Goal: Task Accomplishment & Management: Use online tool/utility

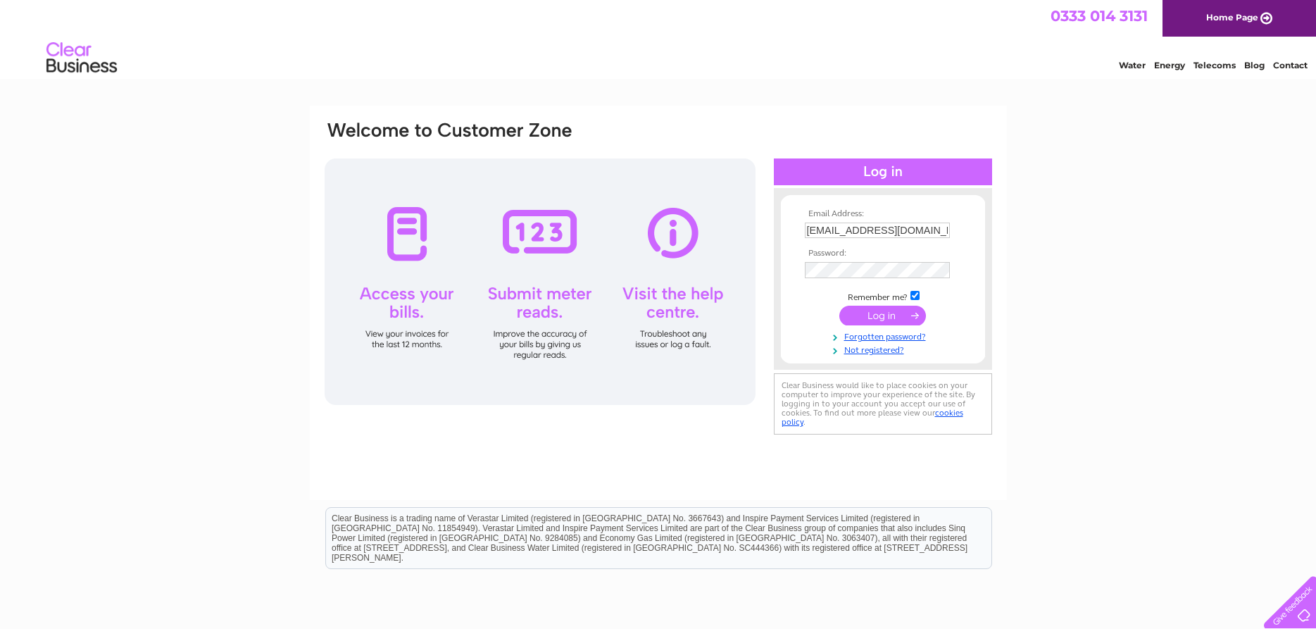
click at [877, 317] on input "submit" at bounding box center [882, 316] width 87 height 20
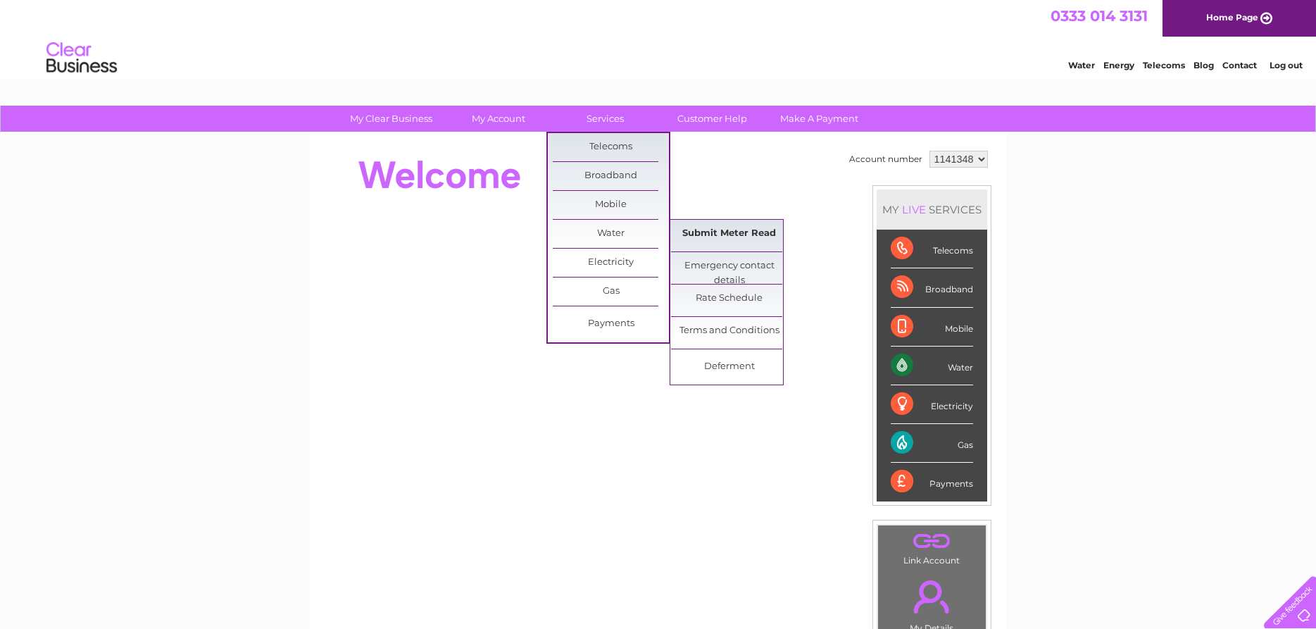
click at [708, 232] on link "Submit Meter Read" at bounding box center [729, 234] width 116 height 28
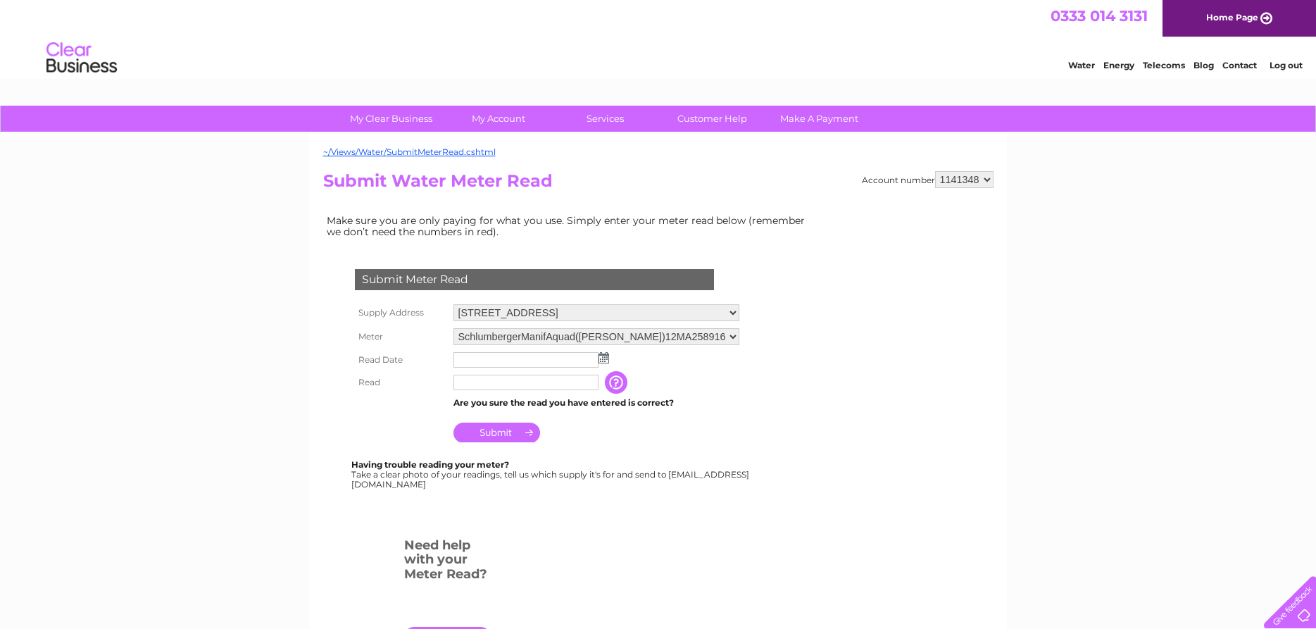
click at [607, 361] on img at bounding box center [603, 357] width 11 height 11
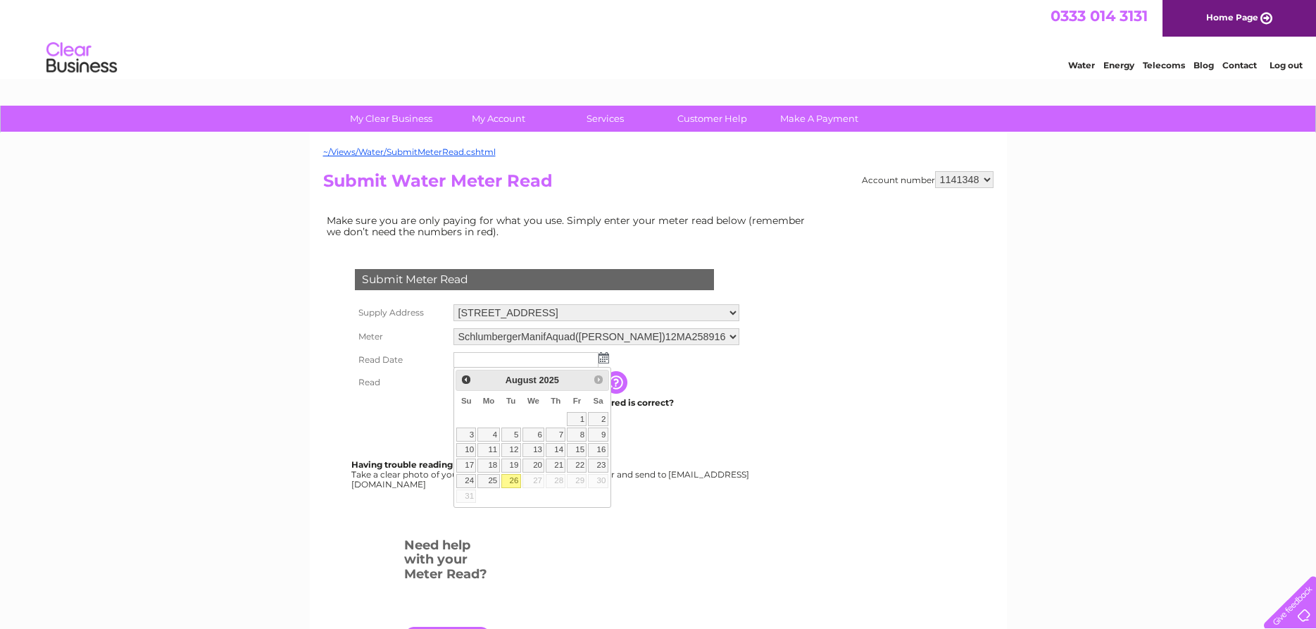
click at [514, 476] on link "26" at bounding box center [511, 481] width 20 height 14
type input "2025/08/26"
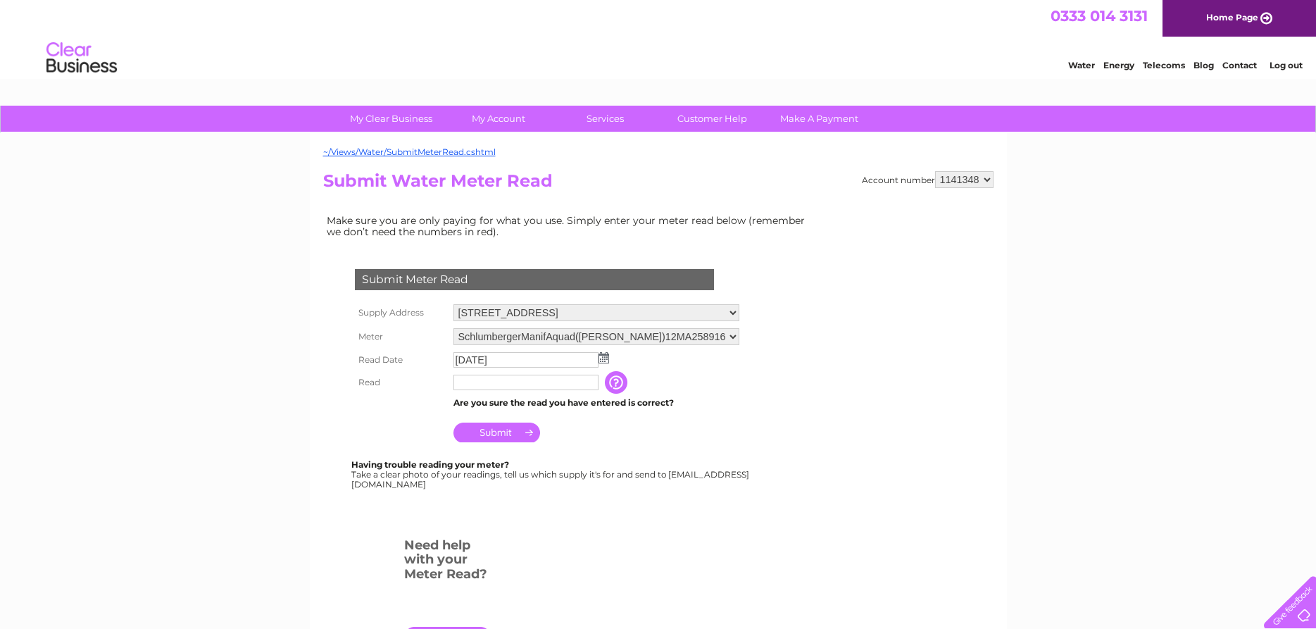
click at [501, 387] on input "text" at bounding box center [525, 382] width 145 height 15
type input "02308"
click at [575, 397] on td "Are you sure the read you have entered is correct?" at bounding box center [596, 403] width 293 height 18
click at [484, 427] on input "Submit" at bounding box center [496, 432] width 87 height 20
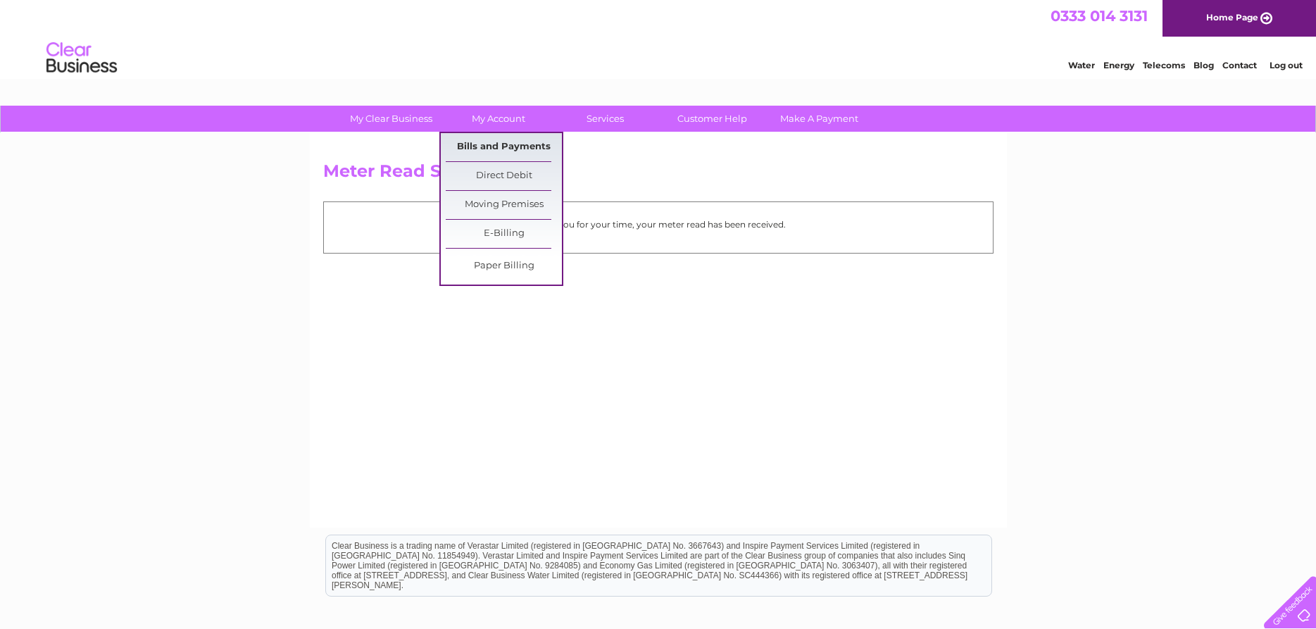
click at [512, 142] on link "Bills and Payments" at bounding box center [504, 147] width 116 height 28
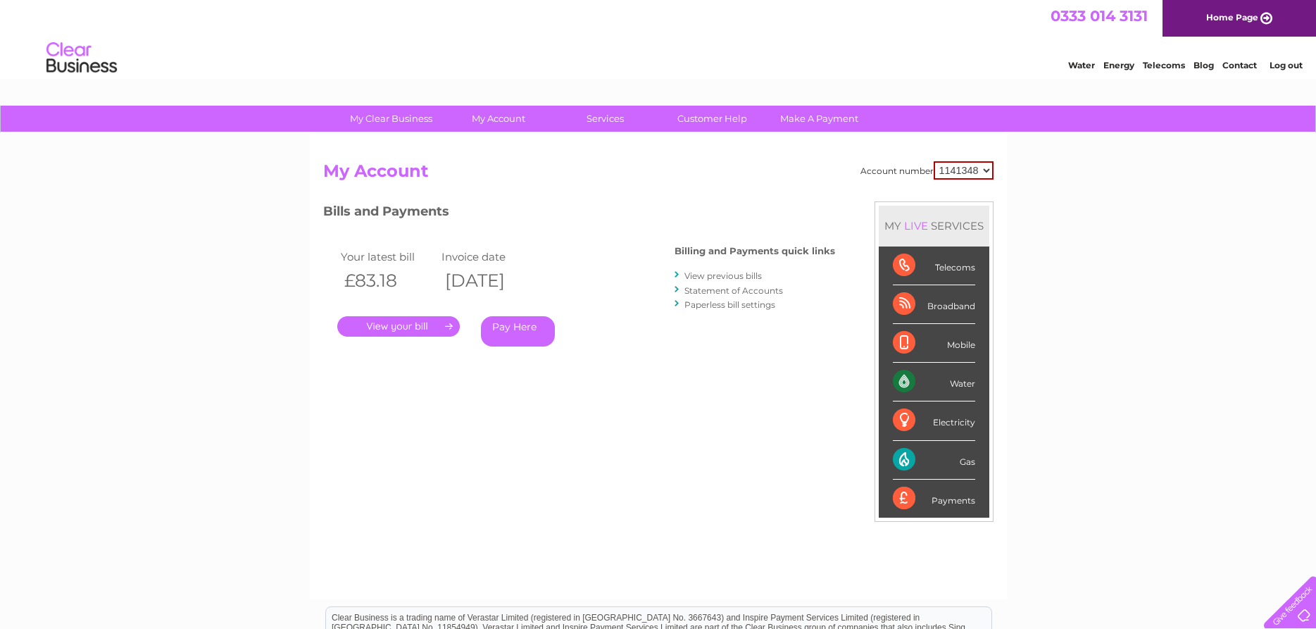
click at [415, 327] on link "." at bounding box center [398, 326] width 123 height 20
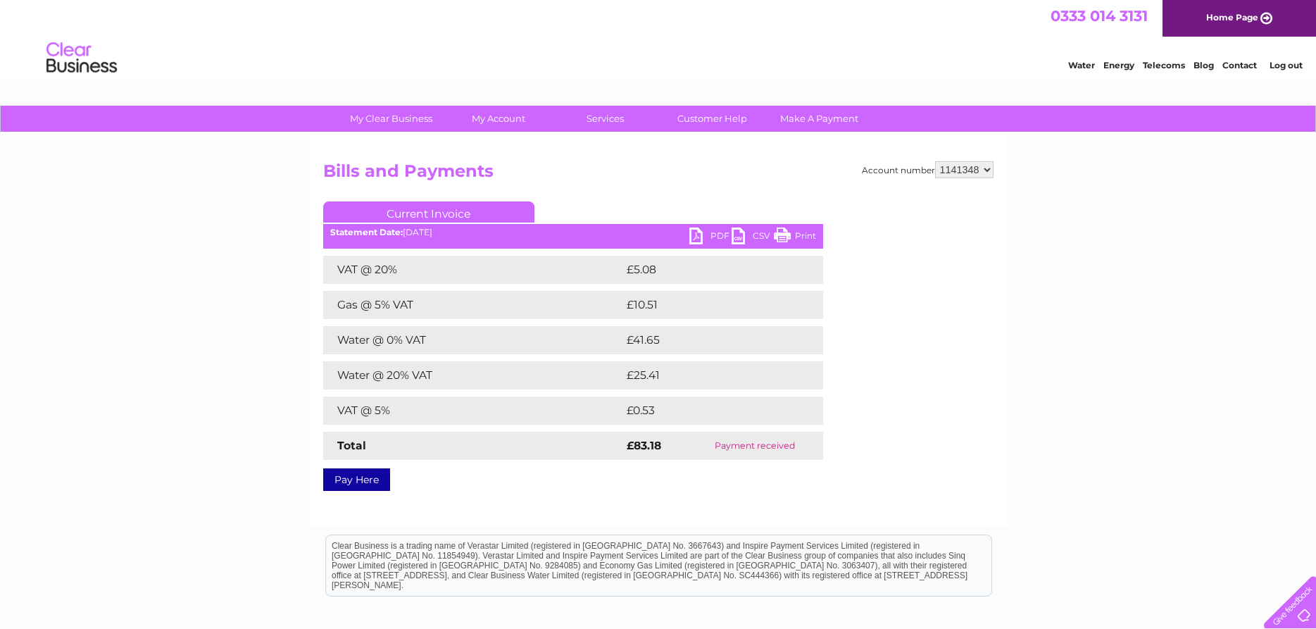
click at [701, 238] on link "PDF" at bounding box center [710, 237] width 42 height 20
